Goal: Find specific page/section: Find specific page/section

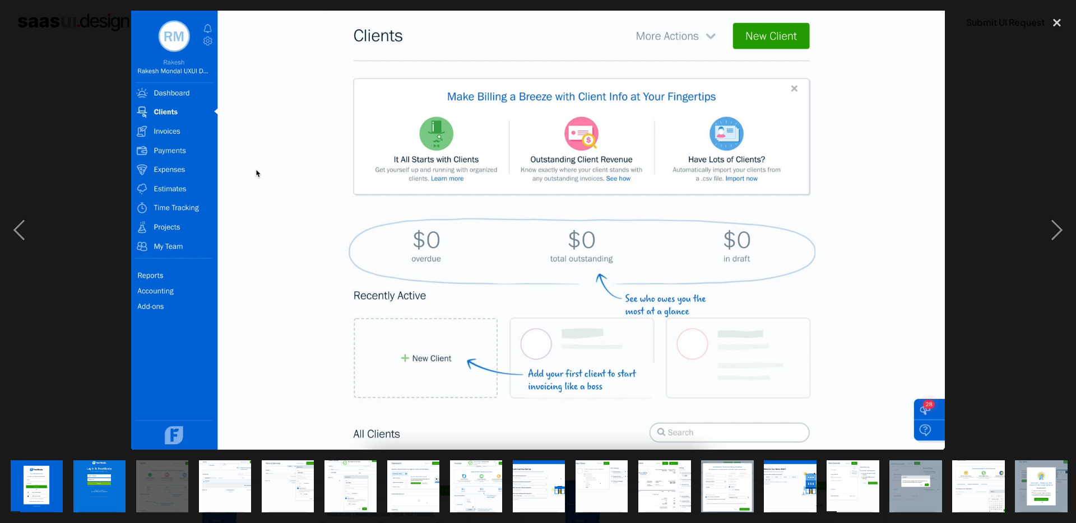
scroll to position [320, 0]
click at [1059, 24] on div "close lightbox" at bounding box center [1057, 23] width 38 height 25
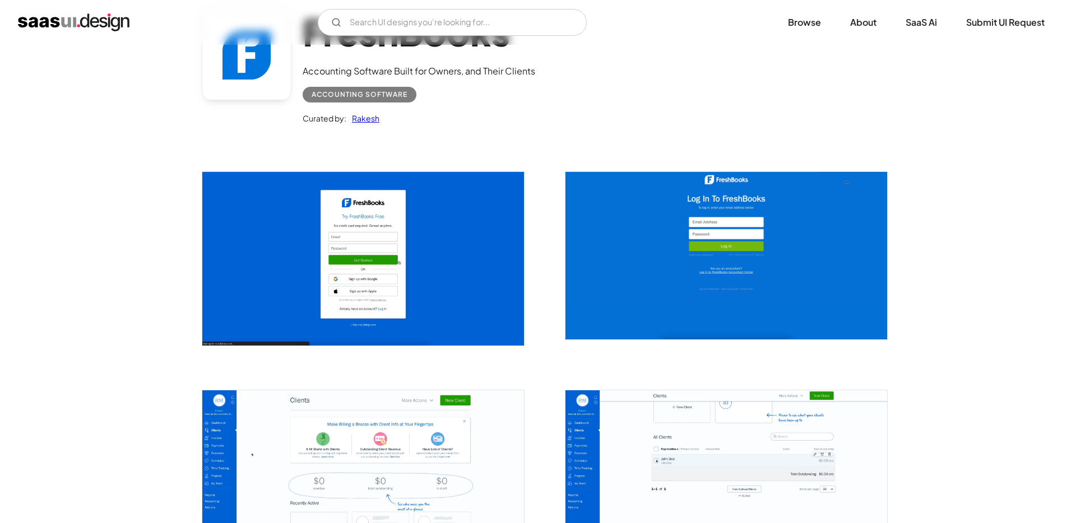
scroll to position [0, 0]
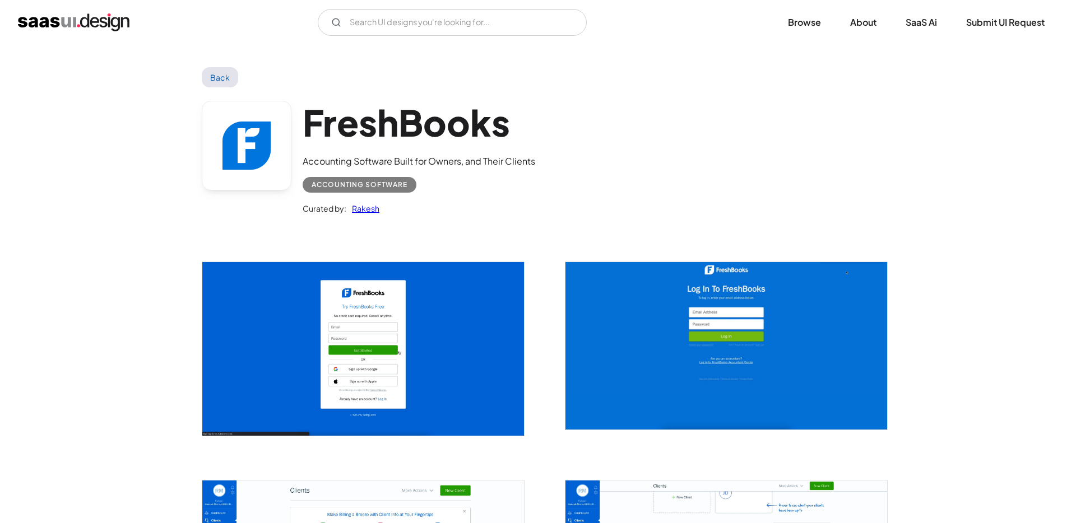
click at [92, 24] on img "home" at bounding box center [74, 22] width 112 height 18
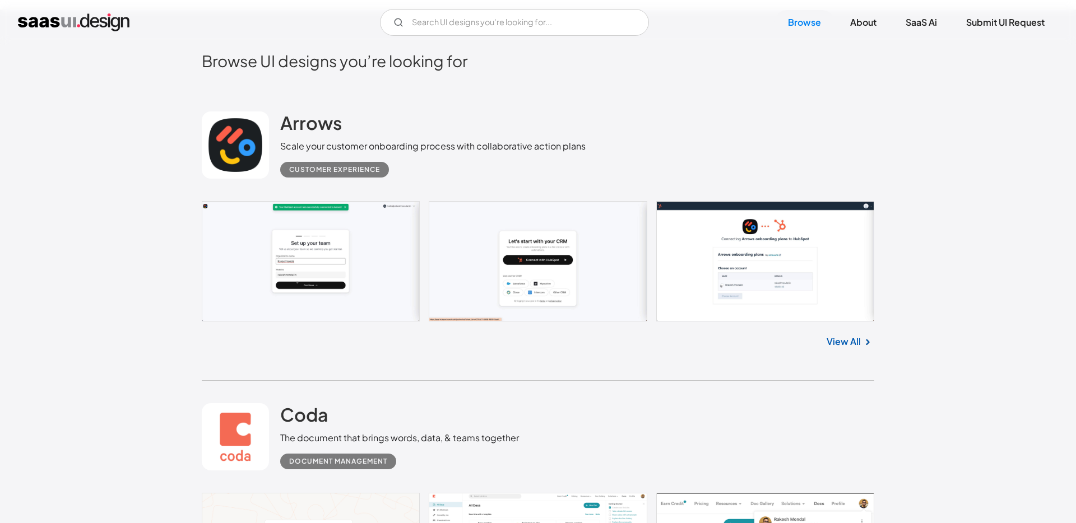
scroll to position [85, 0]
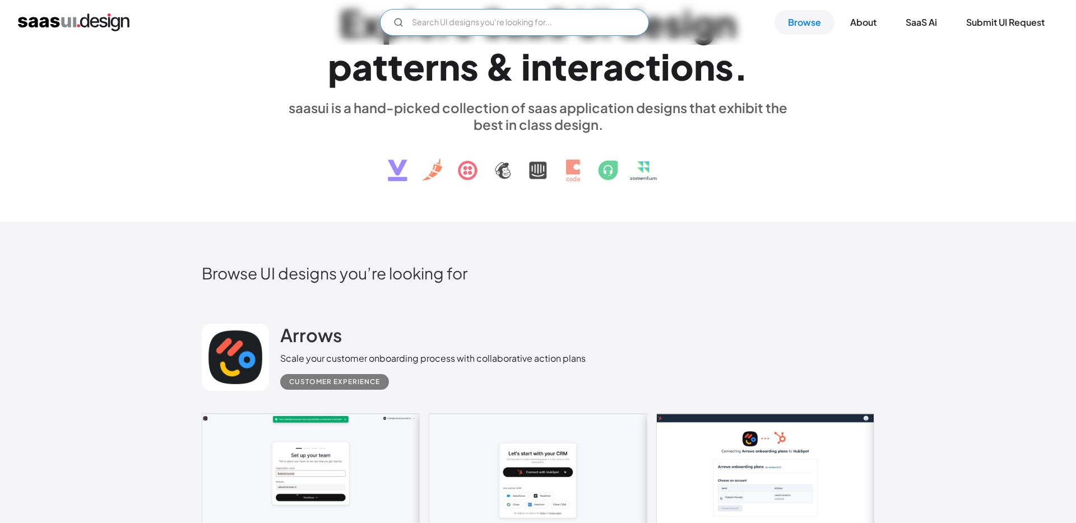
click at [451, 23] on input "Email Form" at bounding box center [514, 22] width 269 height 27
type input "credit"
click at [801, 22] on link "Browse" at bounding box center [805, 22] width 60 height 25
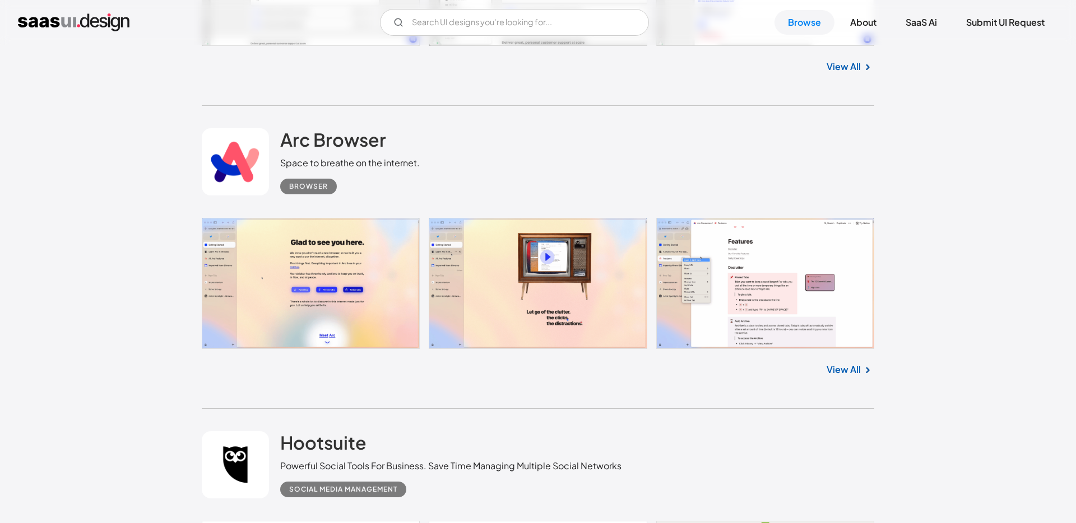
scroll to position [4707, 0]
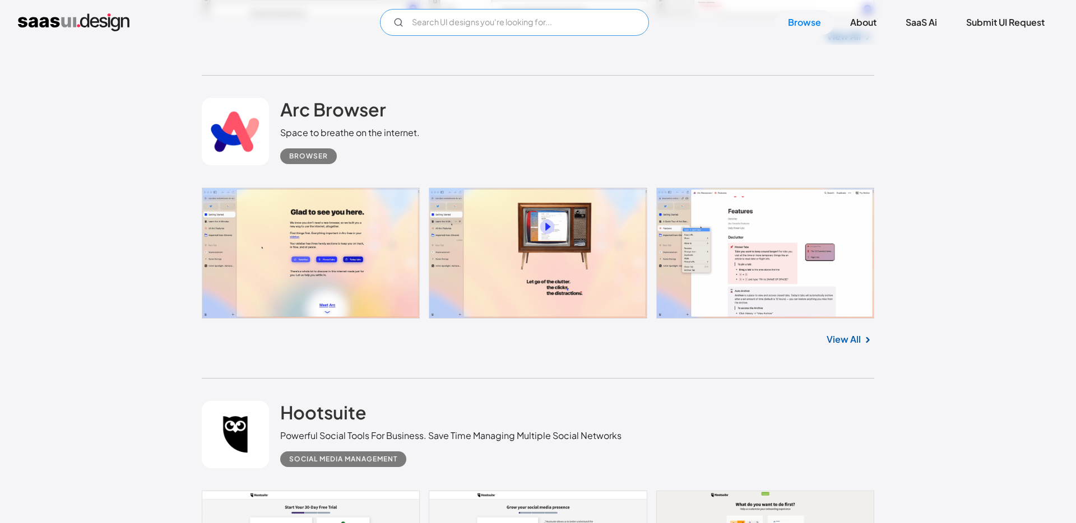
click at [436, 22] on input "Email Form" at bounding box center [514, 22] width 269 height 27
type input "credit karma"
click at [792, 27] on link "Browse" at bounding box center [805, 22] width 60 height 25
